Goal: Task Accomplishment & Management: Manage account settings

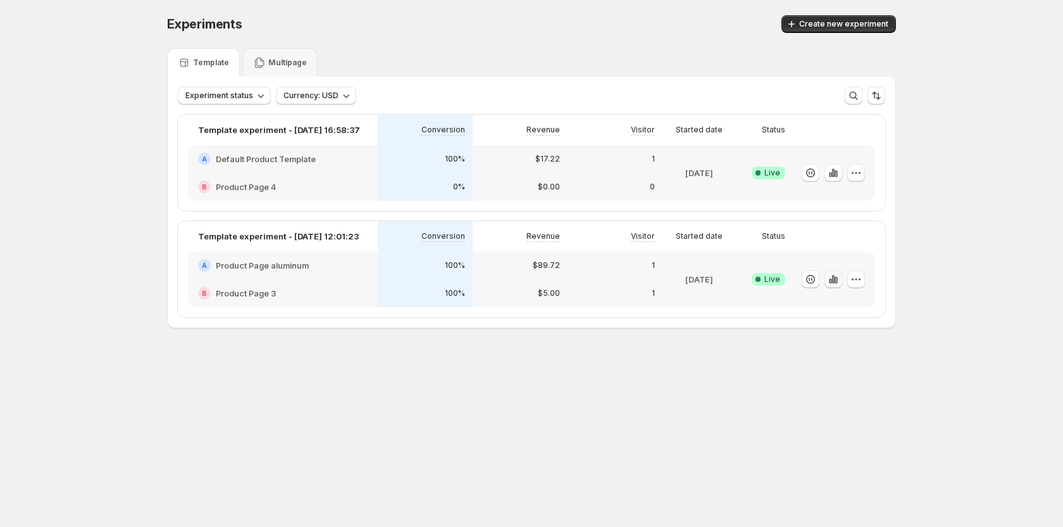
click at [837, 276] on icon "button" at bounding box center [833, 279] width 13 height 13
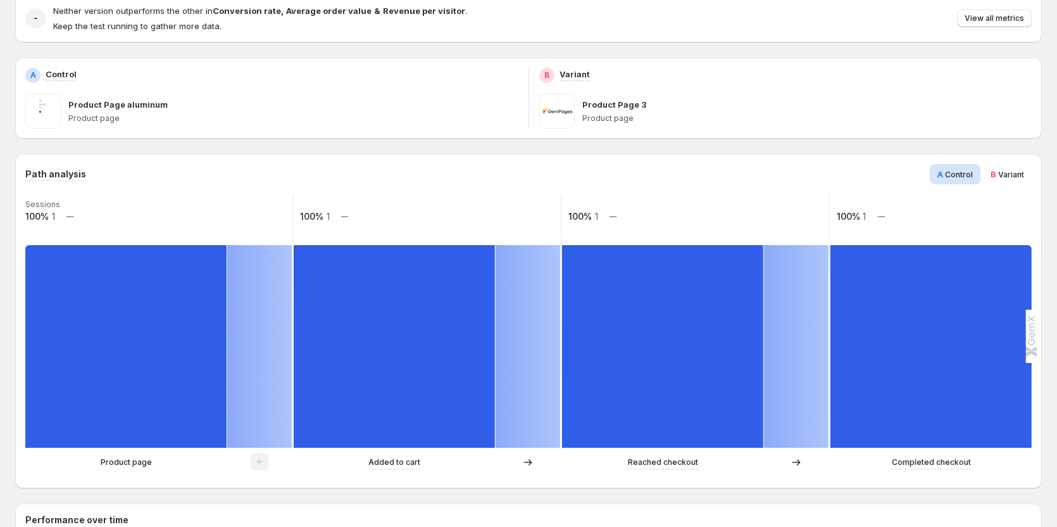
scroll to position [190, 0]
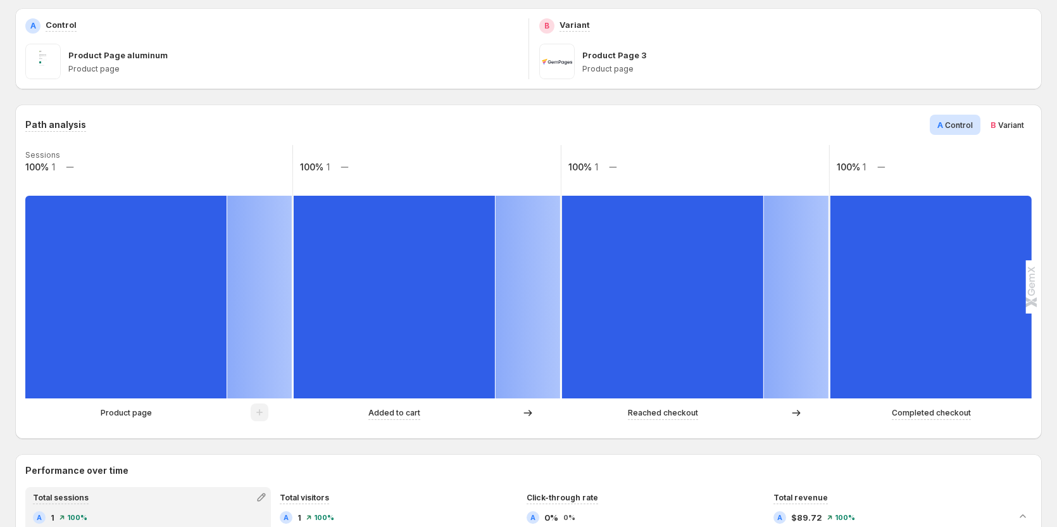
click at [1022, 126] on span "Variant" at bounding box center [1011, 124] width 26 height 9
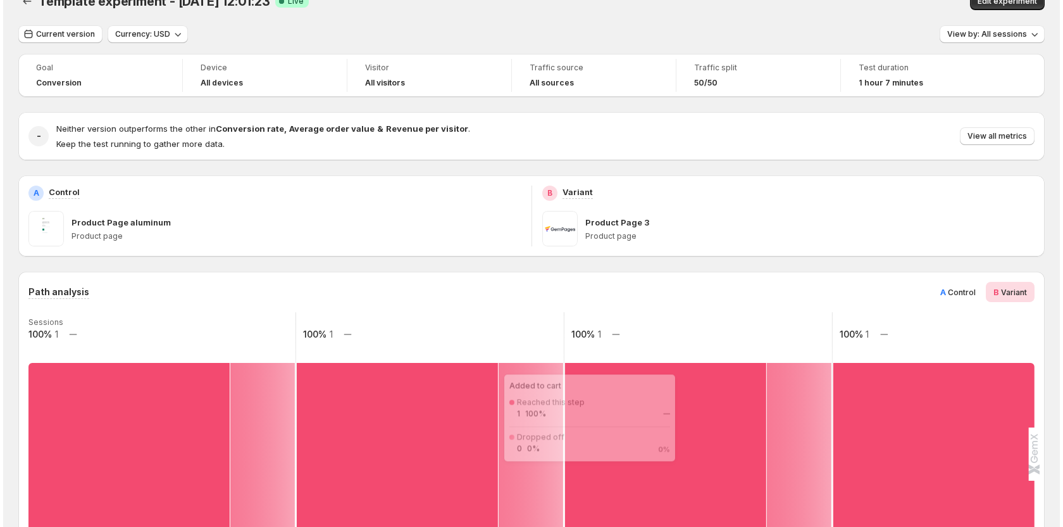
scroll to position [0, 0]
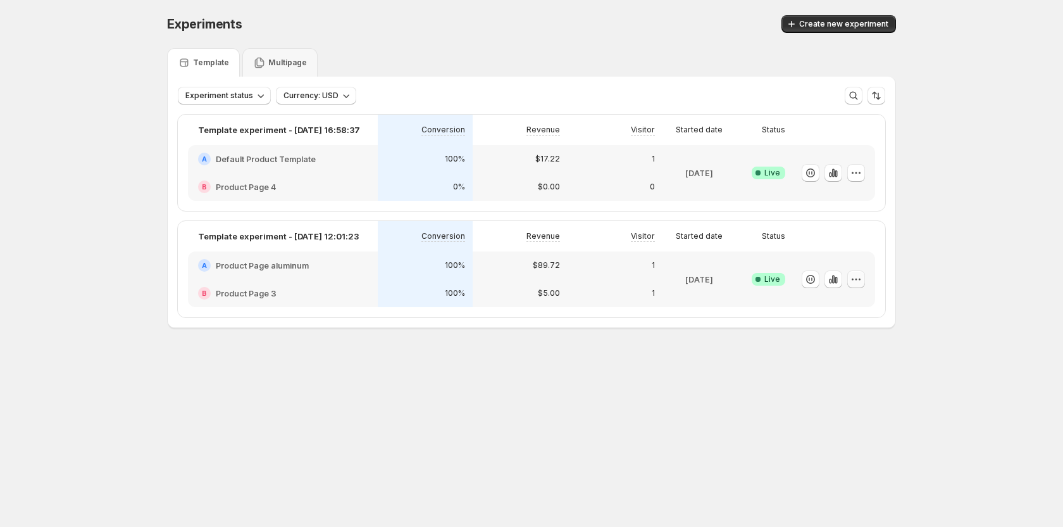
click at [863, 282] on button "button" at bounding box center [856, 279] width 18 height 18
click at [845, 306] on span "Edit" at bounding box center [868, 305] width 132 height 13
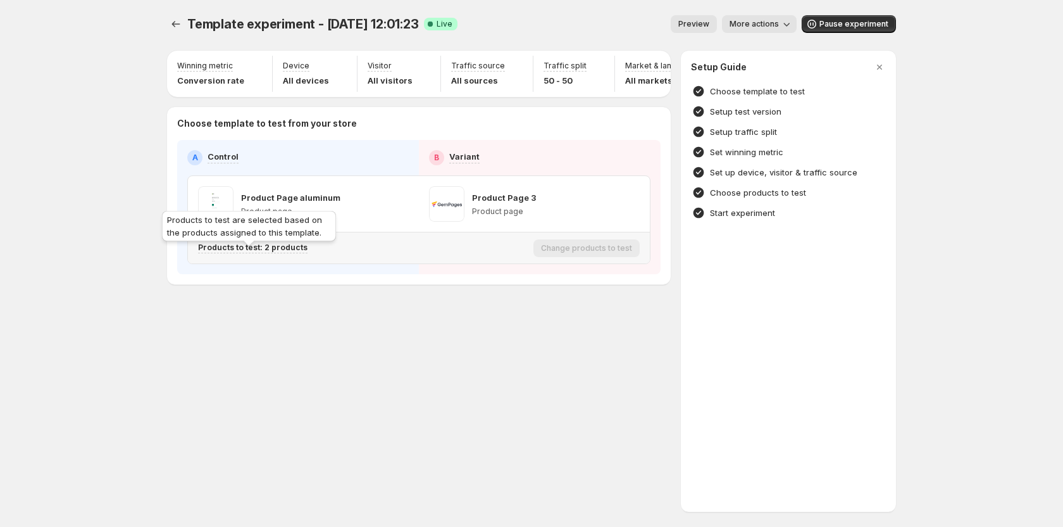
click at [293, 253] on p "Products to test: 2 products" at bounding box center [252, 247] width 109 height 10
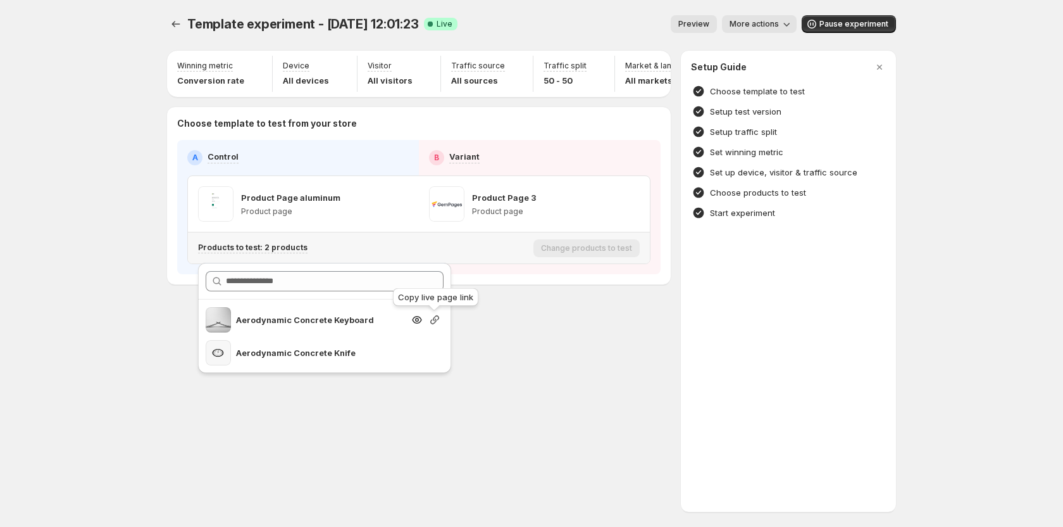
click at [431, 324] on icon "button" at bounding box center [434, 319] width 13 height 13
click at [539, 361] on div "Template experiment - [DATE] 12:01:23. This page is ready Template experiment -…" at bounding box center [531, 263] width 759 height 527
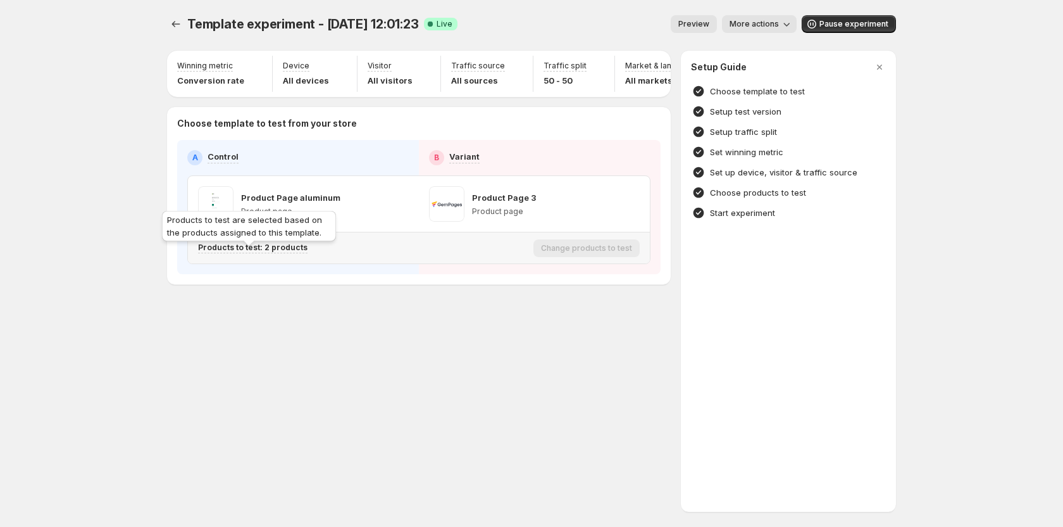
click at [291, 248] on div "Products to test are selected based on the products assigned to this template." at bounding box center [248, 228] width 179 height 41
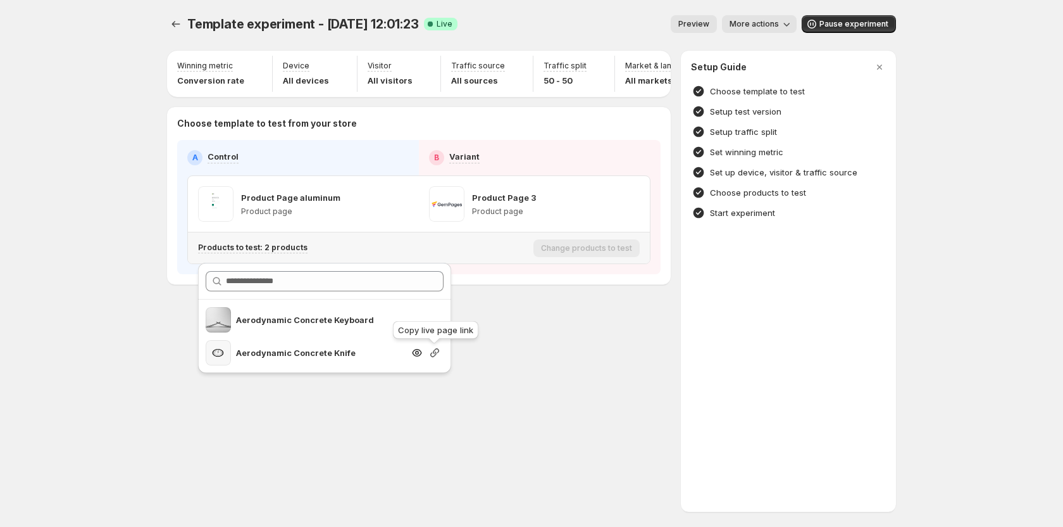
click at [430, 354] on icon "button" at bounding box center [434, 352] width 13 height 13
click at [558, 397] on div "Template experiment - [DATE] 12:01:23. This page is ready Template experiment -…" at bounding box center [531, 263] width 759 height 527
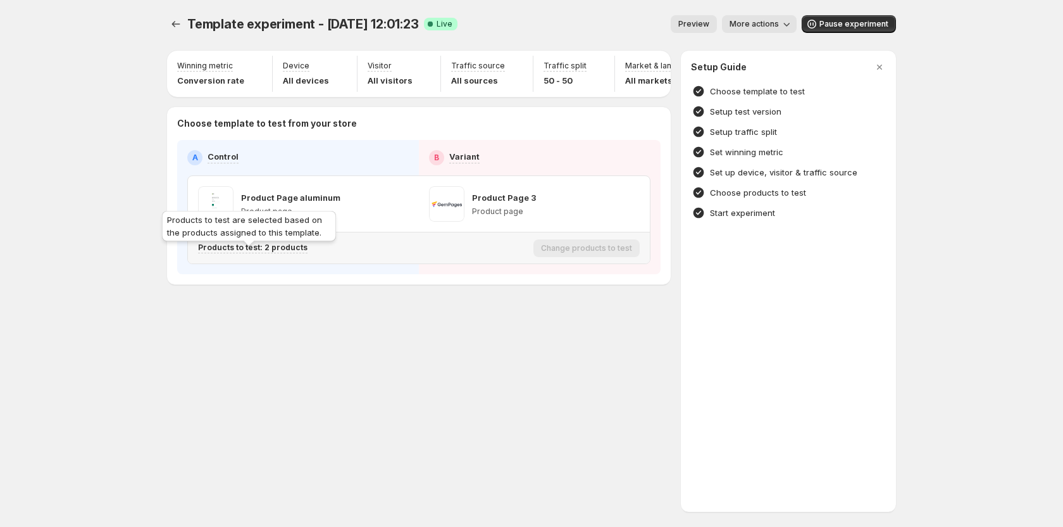
click at [280, 252] on p "Products to test: 2 products" at bounding box center [252, 247] width 109 height 10
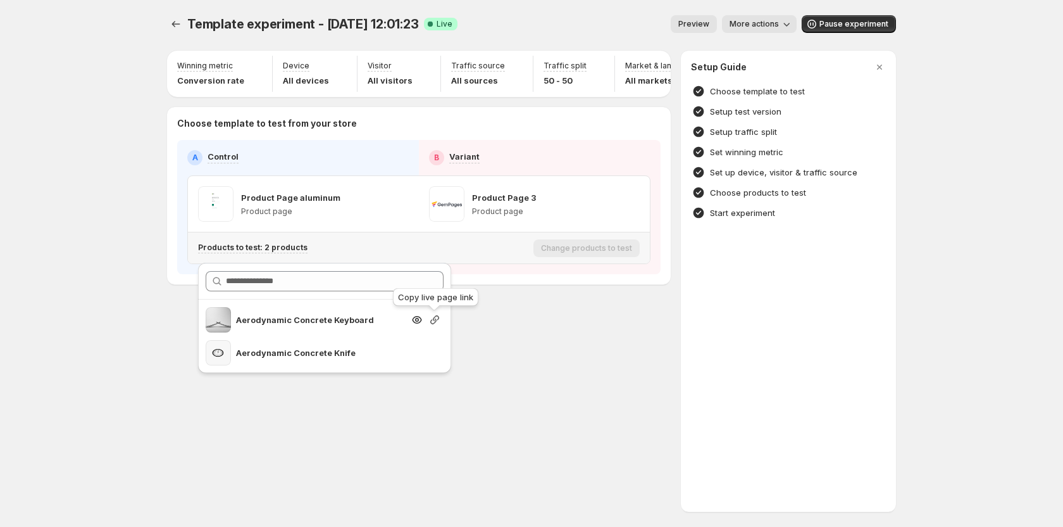
click at [435, 321] on icon "button" at bounding box center [434, 319] width 13 height 13
click at [634, 408] on div "Template experiment - [DATE] 12:01:23. This page is ready Template experiment -…" at bounding box center [531, 263] width 759 height 527
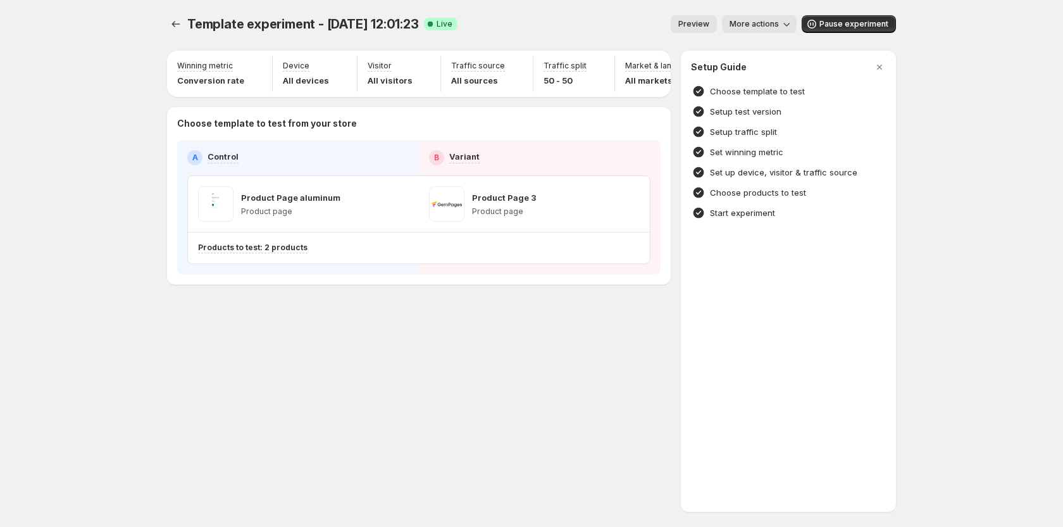
click at [384, 330] on div "Template experiment - [DATE] 12:01:23. This page is ready Template experiment -…" at bounding box center [531, 176] width 759 height 353
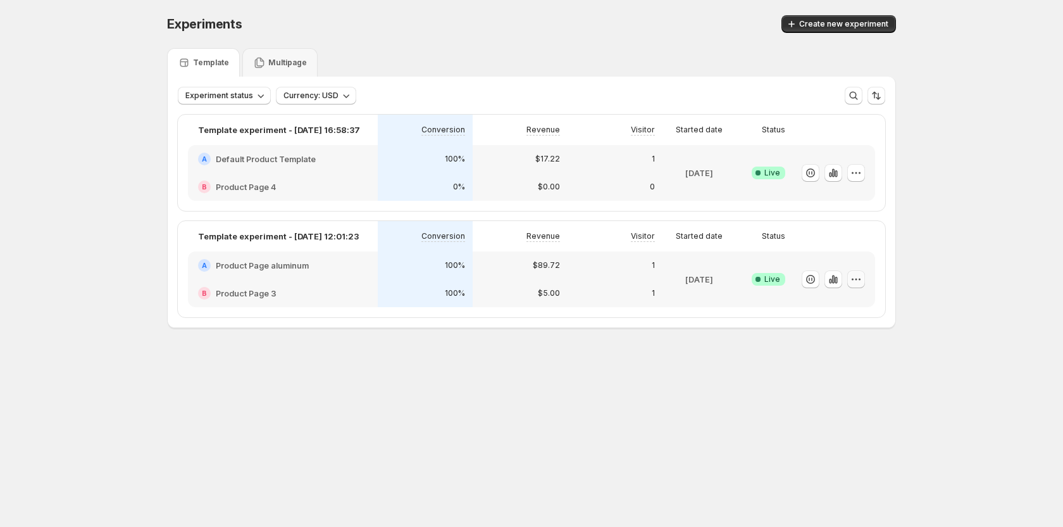
click at [858, 284] on icon "button" at bounding box center [856, 279] width 13 height 13
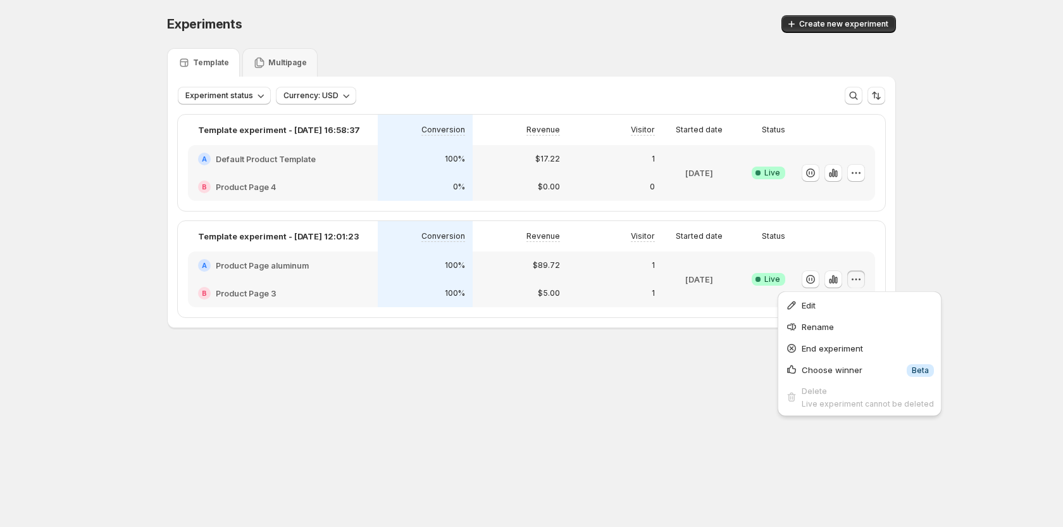
click at [932, 268] on div "Experiments. This page is ready Experiments Create new experiment Template Mult…" at bounding box center [531, 198] width 1063 height 396
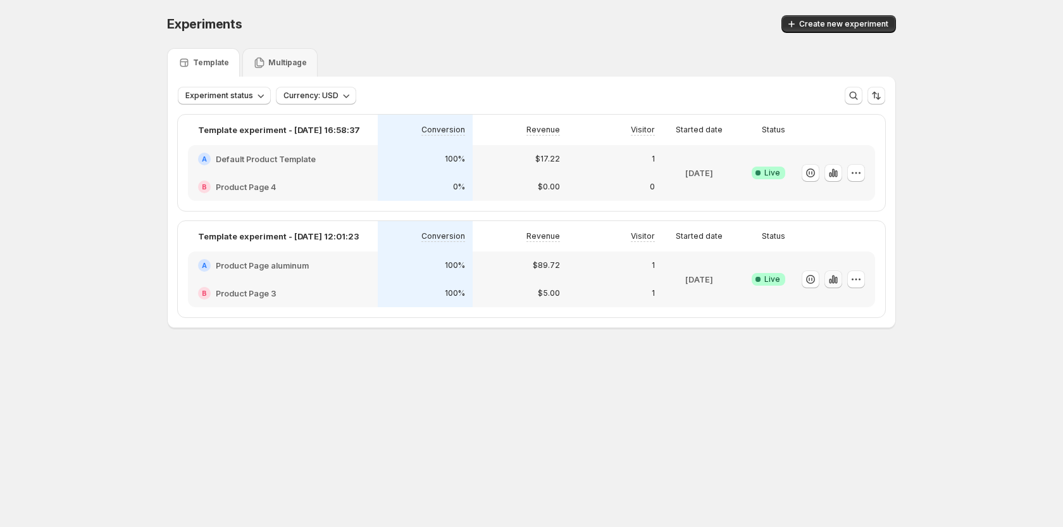
click at [833, 273] on icon "button" at bounding box center [833, 279] width 13 height 13
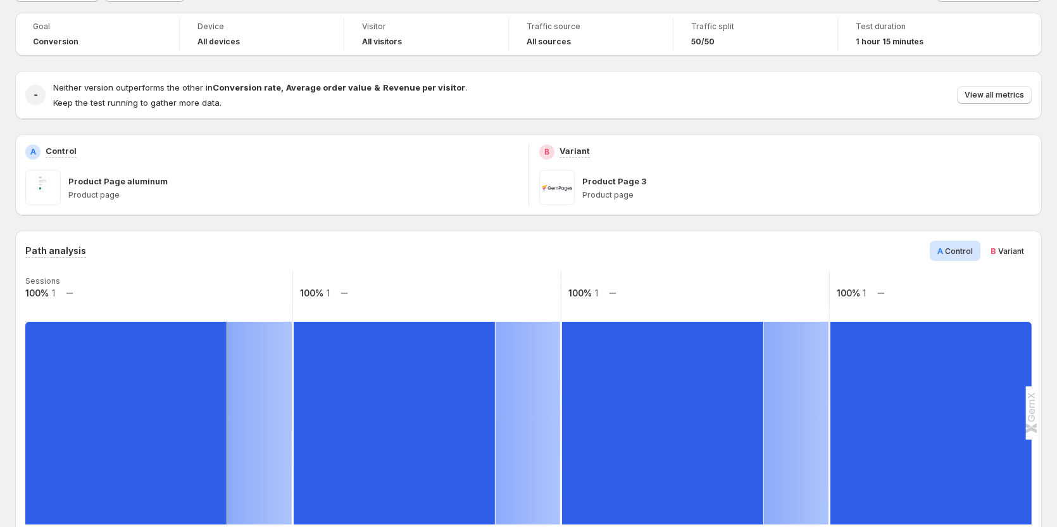
scroll to position [63, 0]
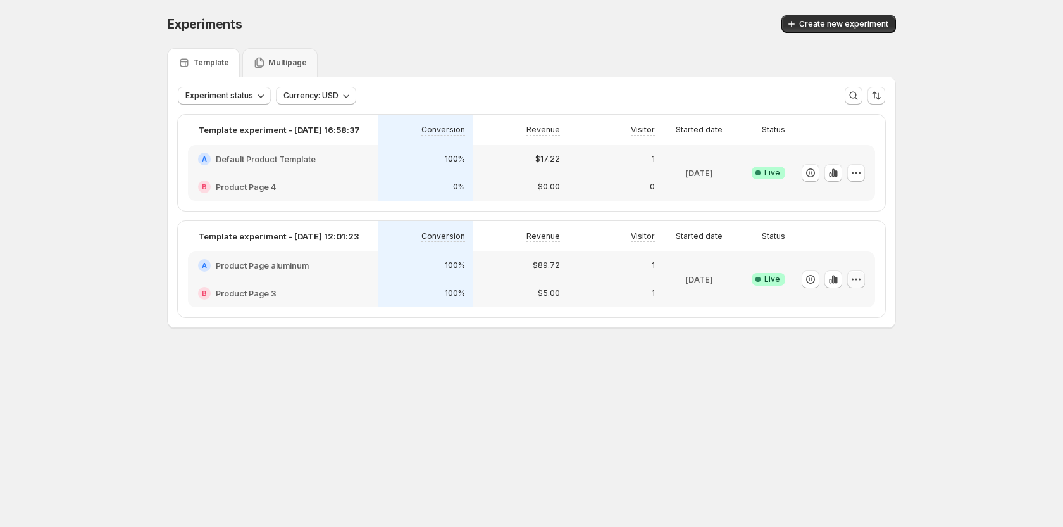
click at [854, 283] on icon "button" at bounding box center [856, 279] width 13 height 13
click at [832, 303] on span "Edit" at bounding box center [868, 305] width 132 height 13
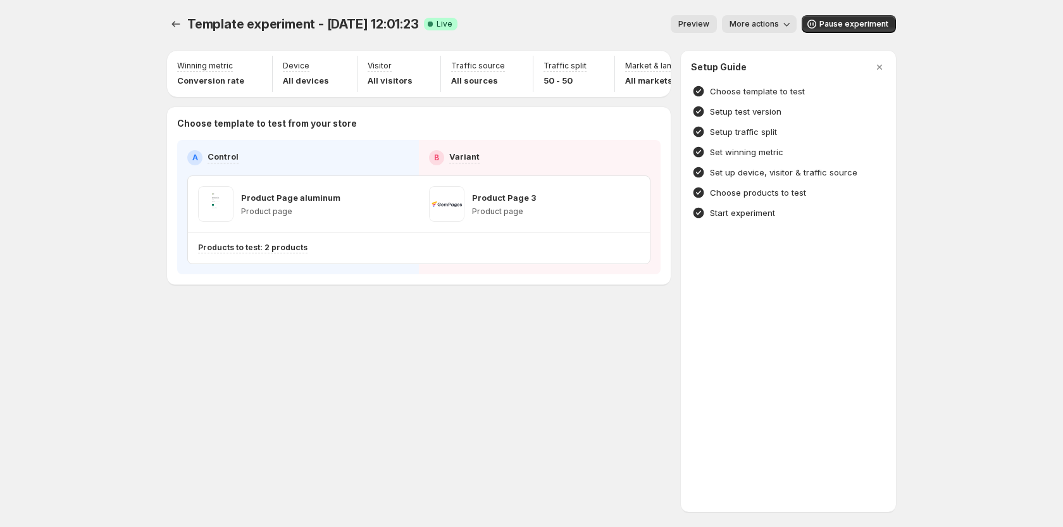
click at [321, 385] on div "Template experiment - [DATE] 12:01:23. This page is ready Template experiment -…" at bounding box center [531, 263] width 759 height 527
click at [399, 205] on icon "button" at bounding box center [400, 204] width 2 height 2
click at [369, 279] on span "581880296119468887" at bounding box center [382, 280] width 85 height 9
click at [337, 347] on div "Template experiment - [DATE] 12:01:23. This page is ready Template experiment -…" at bounding box center [531, 176] width 759 height 353
